Goal: Task Accomplishment & Management: Manage account settings

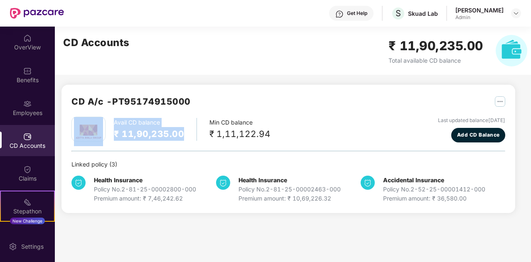
drag, startPoint x: 188, startPoint y: 129, endPoint x: 105, endPoint y: 138, distance: 82.7
click at [105, 138] on div "Avail CD balance ₹ 11,90,235.00 Min CD balance ₹ 1,11,122.94" at bounding box center [170, 129] width 199 height 25
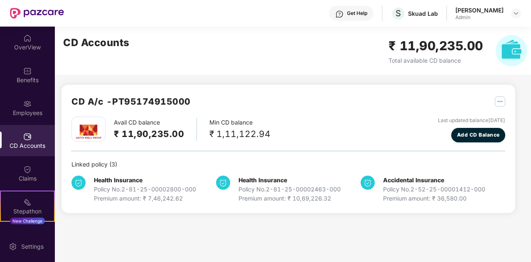
click at [278, 92] on div "CD A/c - PT95174915000 Avail CD balance ₹ 11,90,235.00 Min CD balance ₹ 1,11,12…" at bounding box center [287, 149] width 453 height 128
click at [513, 12] on img at bounding box center [515, 13] width 7 height 7
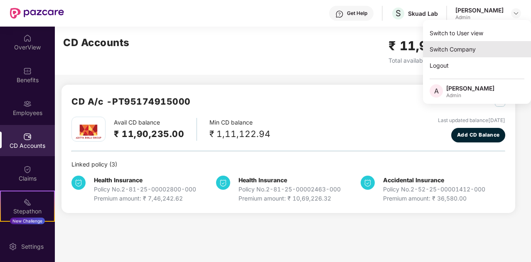
click at [469, 51] on div "Switch Company" at bounding box center [477, 49] width 108 height 16
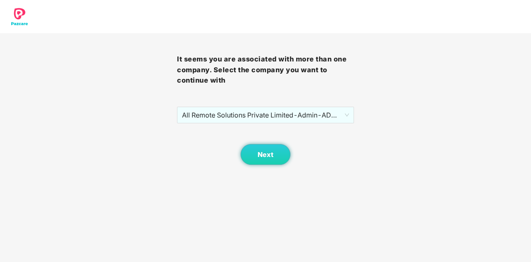
click at [315, 104] on div "It seems you are associated with more than one company. Select the company you …" at bounding box center [265, 99] width 177 height 132
click at [266, 152] on span "Next" at bounding box center [265, 155] width 16 height 8
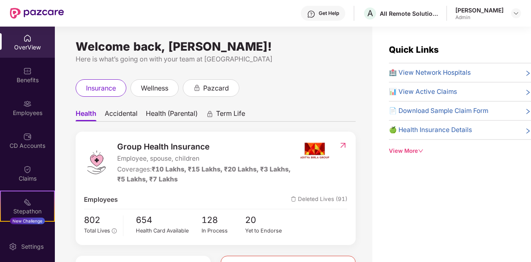
click at [23, 137] on img at bounding box center [27, 136] width 8 height 8
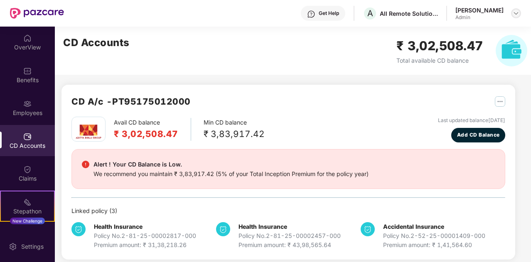
click at [516, 8] on div at bounding box center [516, 13] width 10 height 10
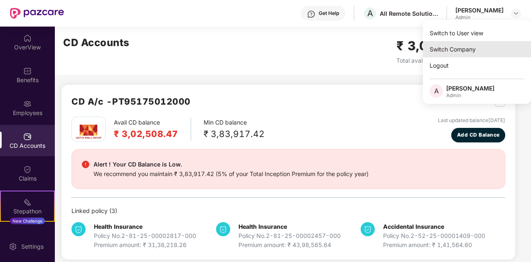
click at [465, 50] on div "Switch Company" at bounding box center [477, 49] width 108 height 16
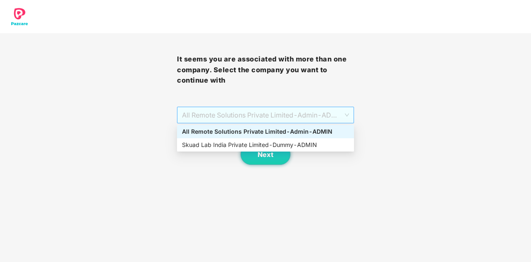
click at [345, 117] on span "All Remote Solutions Private Limited - Admin - ADMIN" at bounding box center [265, 115] width 167 height 16
click at [308, 147] on div "Skuad Lab India Private Limited - Dummy - ADMIN" at bounding box center [265, 144] width 167 height 9
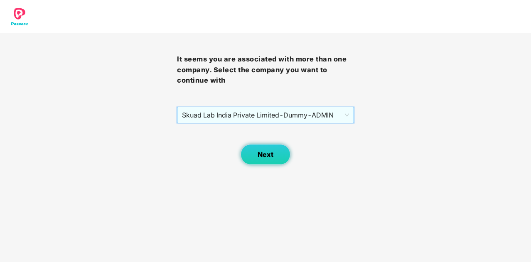
click at [281, 159] on button "Next" at bounding box center [265, 154] width 50 height 21
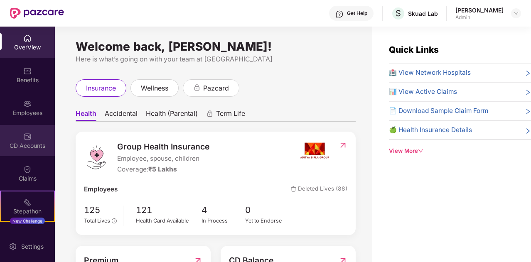
click at [18, 139] on div "CD Accounts" at bounding box center [27, 140] width 55 height 31
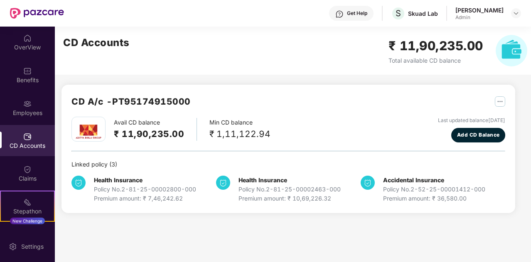
click at [138, 233] on main "CD Accounts ₹ 11,90,235.00 Total available CD balance CD A/c - PT95174915000 Av…" at bounding box center [293, 144] width 476 height 235
